Goal: Complete application form

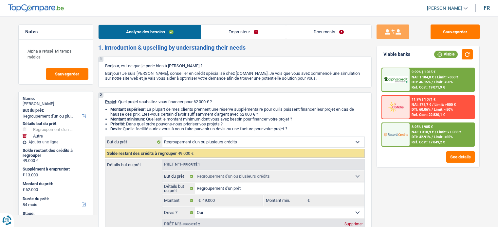
select select "refinancing"
select select "other"
select select "84"
select select "refinancing"
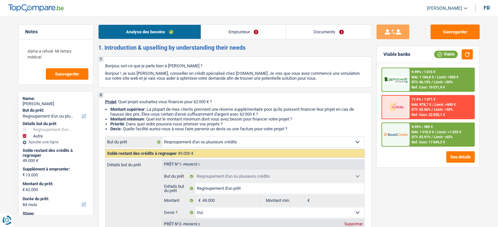
select select "refinancing"
select select "yes"
select select "other"
select select "false"
select select "84"
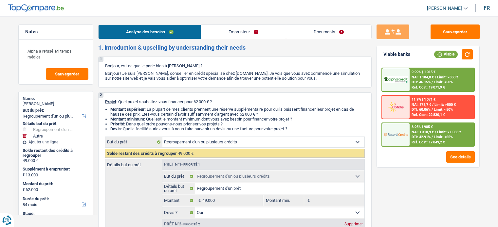
select select "worker"
select select "netSalary"
select select "mutualityIndemnity"
select select "liveWithParents"
select select "creditConsolidation"
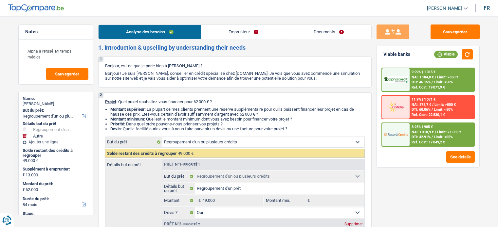
select select "120"
select select "refinancing"
select select "yes"
select select "other"
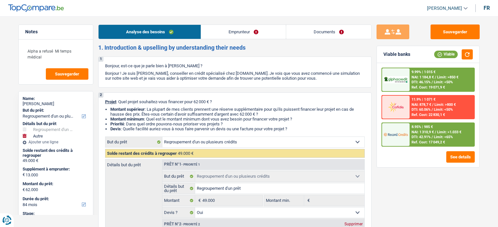
select select "false"
select select "84"
click at [251, 28] on link "Emprunteur" at bounding box center [243, 32] width 85 height 14
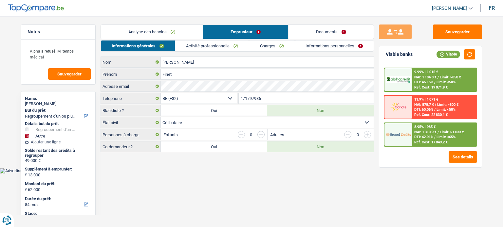
click at [319, 47] on link "Informations personnelles" at bounding box center [334, 46] width 79 height 11
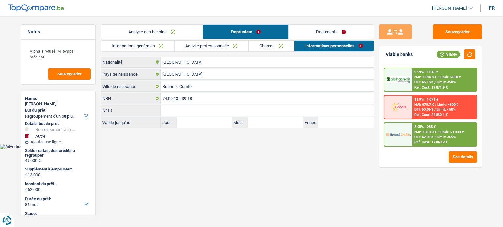
click at [322, 33] on link "Documents" at bounding box center [330, 32] width 85 height 14
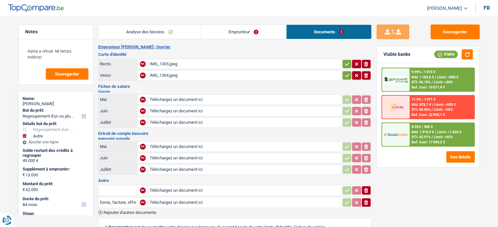
click at [172, 28] on link "Analyse des besoins" at bounding box center [149, 32] width 102 height 14
